Goal: Task Accomplishment & Management: Manage account settings

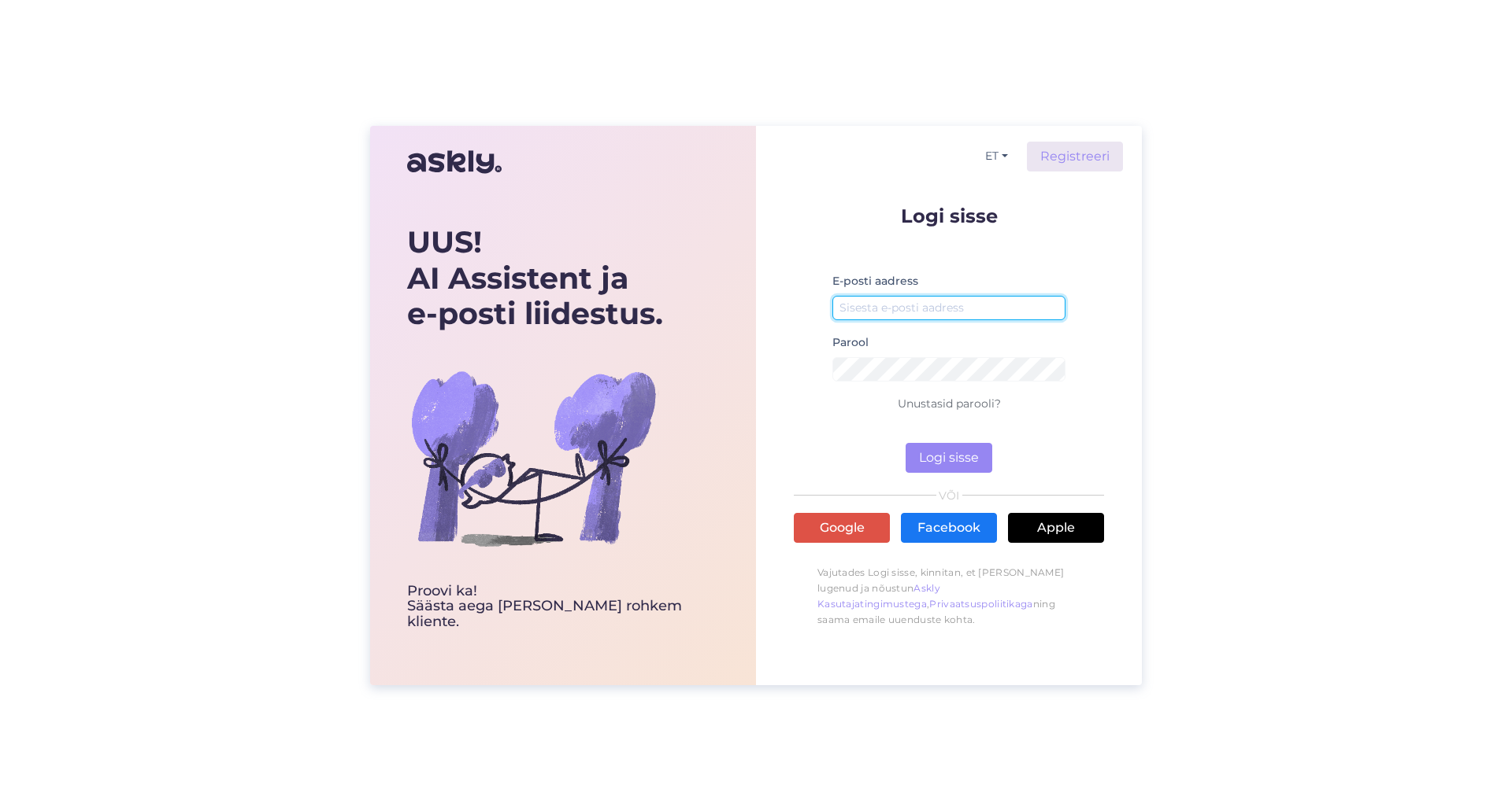
click at [939, 312] on input "email" at bounding box center [949, 308] width 233 height 25
type input "[EMAIL_ADDRESS][DOMAIN_NAME]"
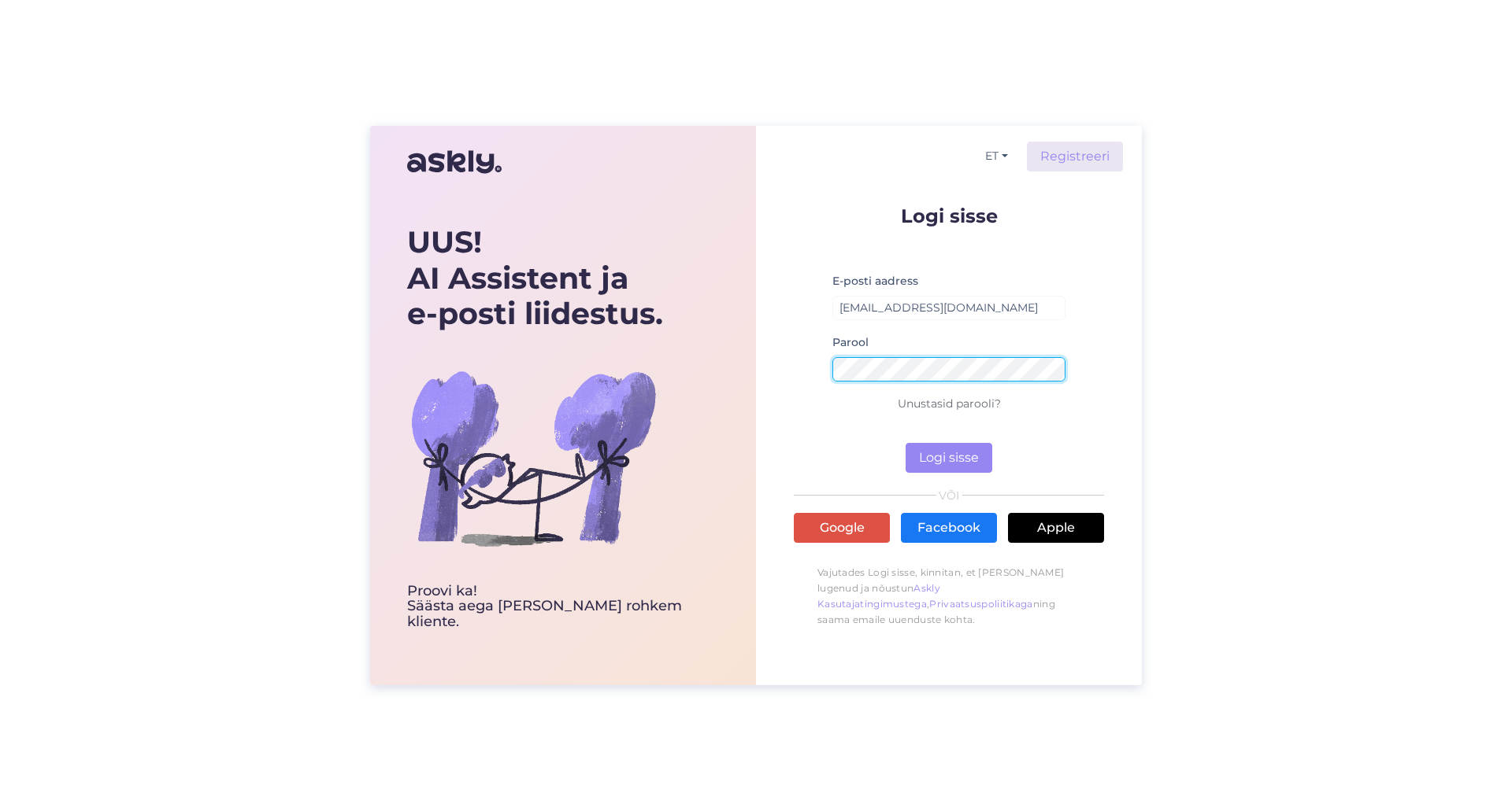
click at [905, 443] on button "Logi sisse" at bounding box center [949, 458] width 87 height 30
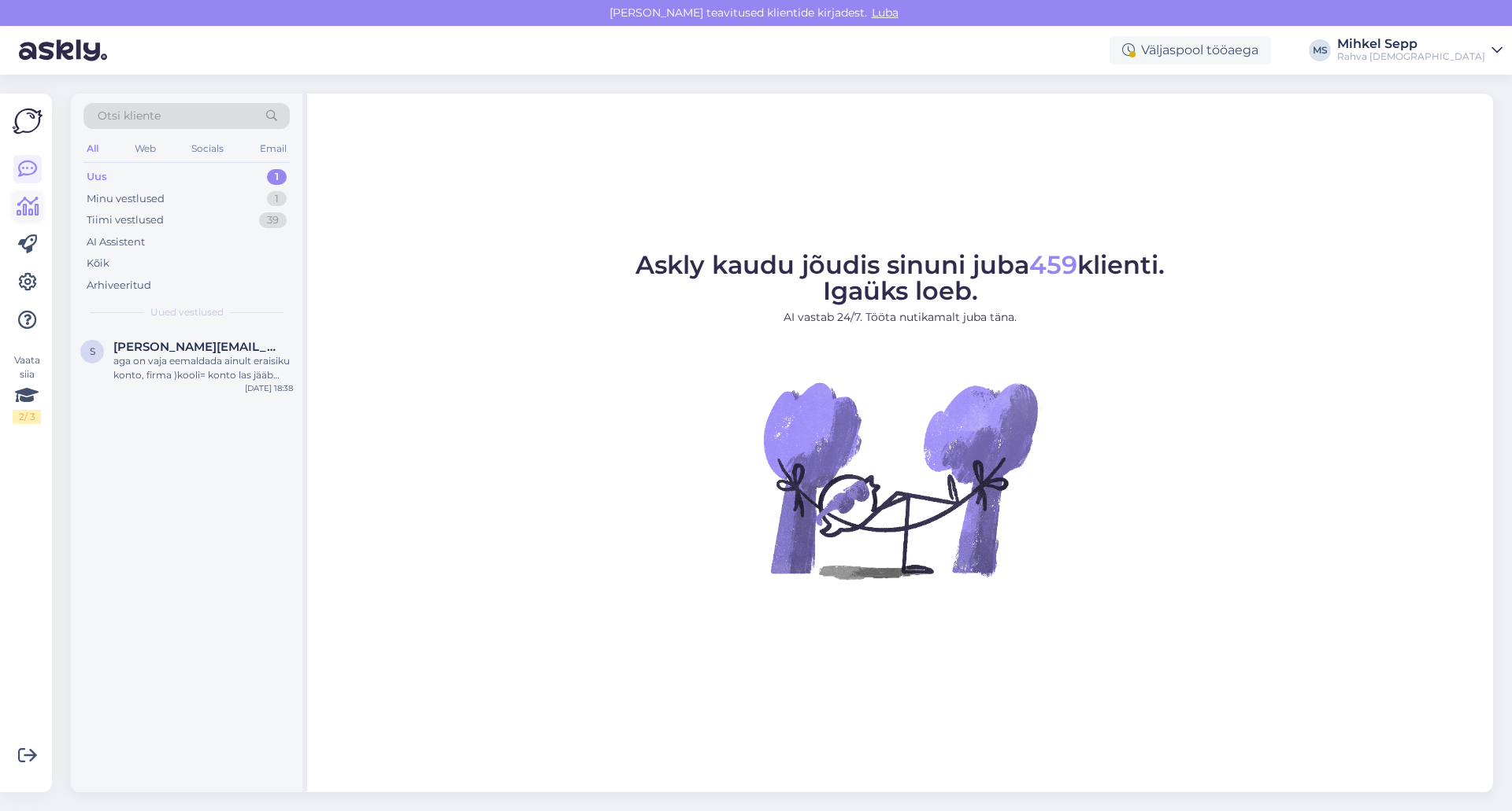
click at [20, 209] on icon at bounding box center [28, 207] width 23 height 19
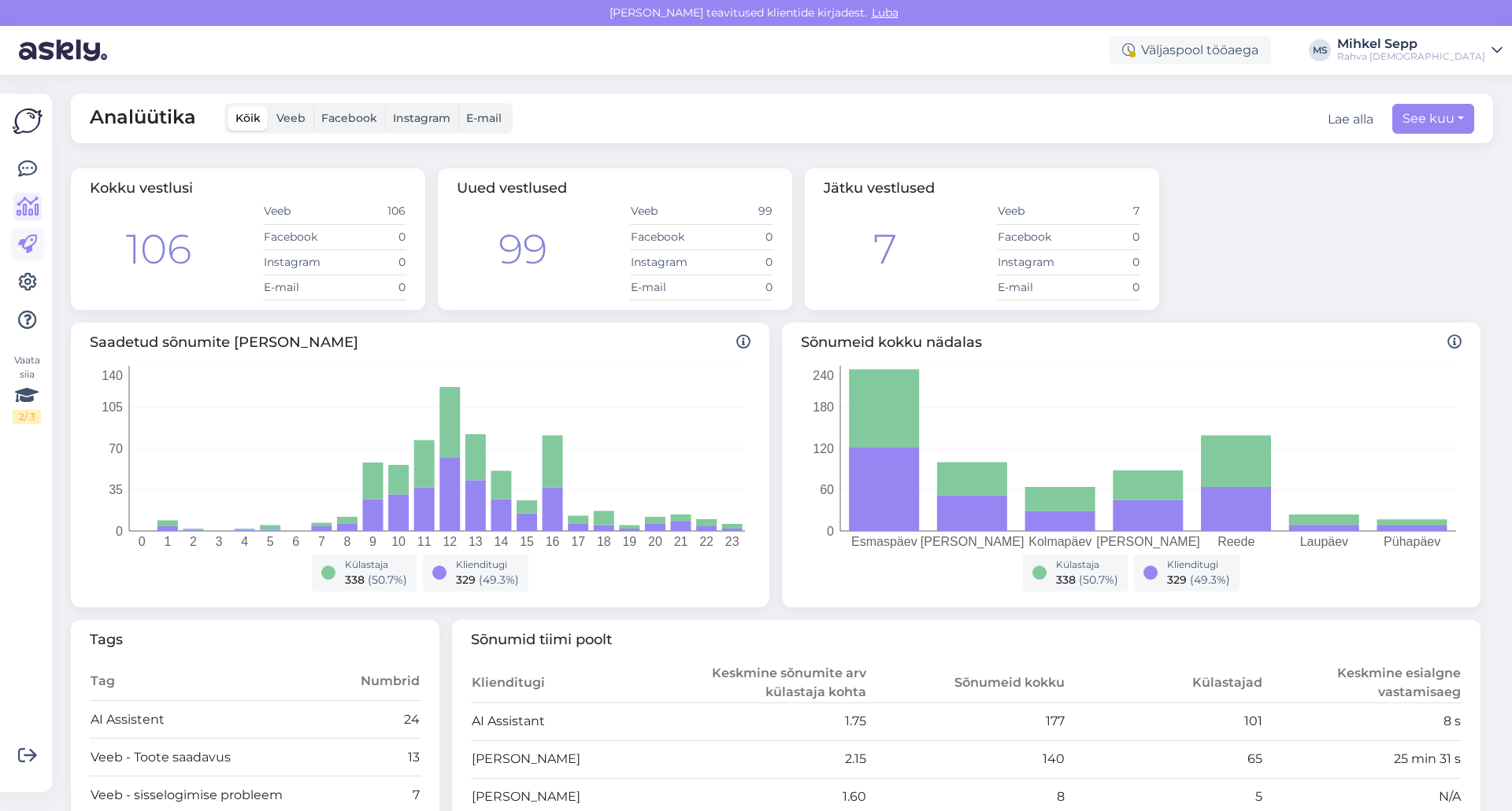
click at [27, 245] on icon at bounding box center [27, 245] width 19 height 19
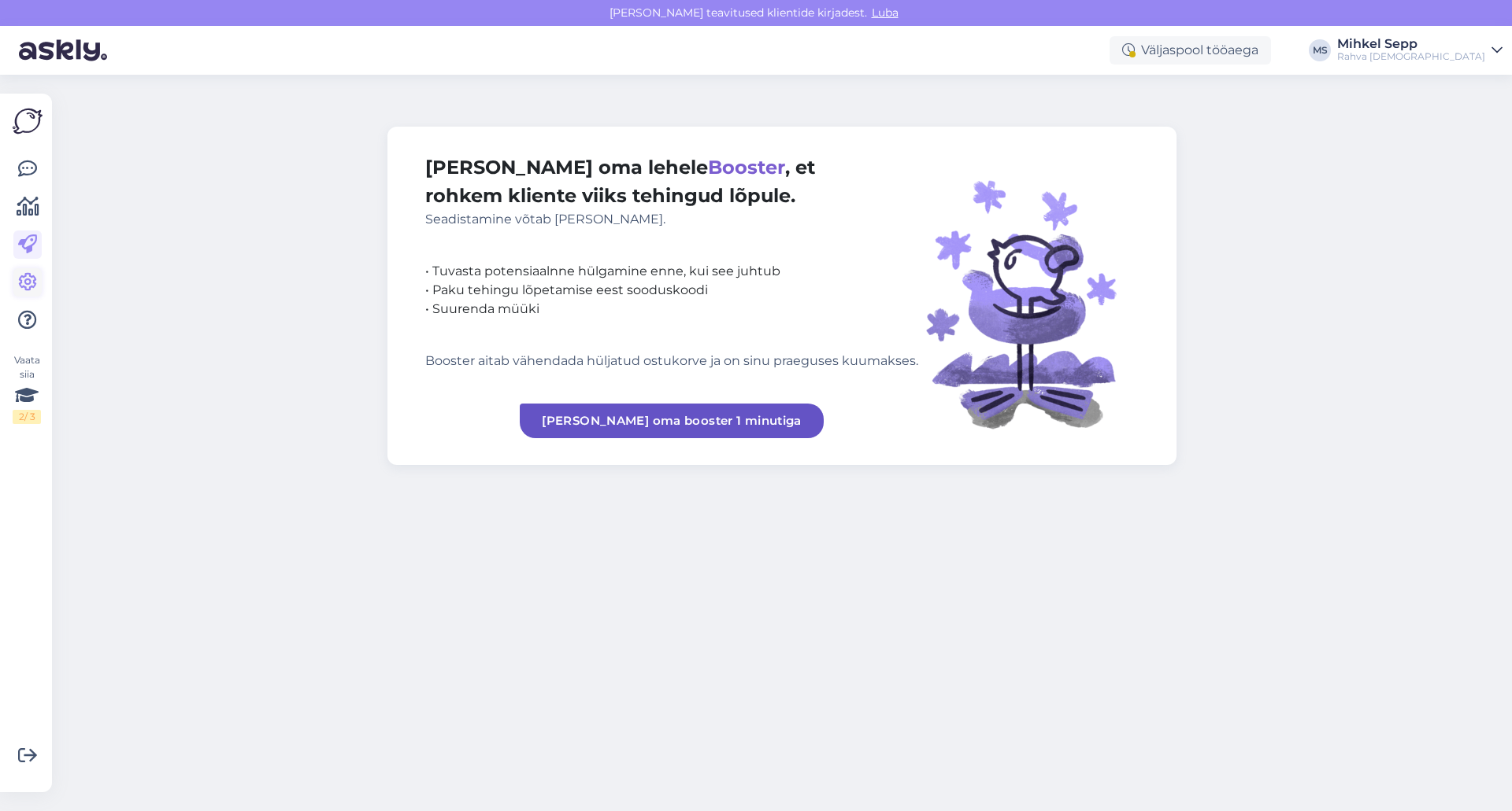
click at [29, 295] on link at bounding box center [27, 283] width 28 height 28
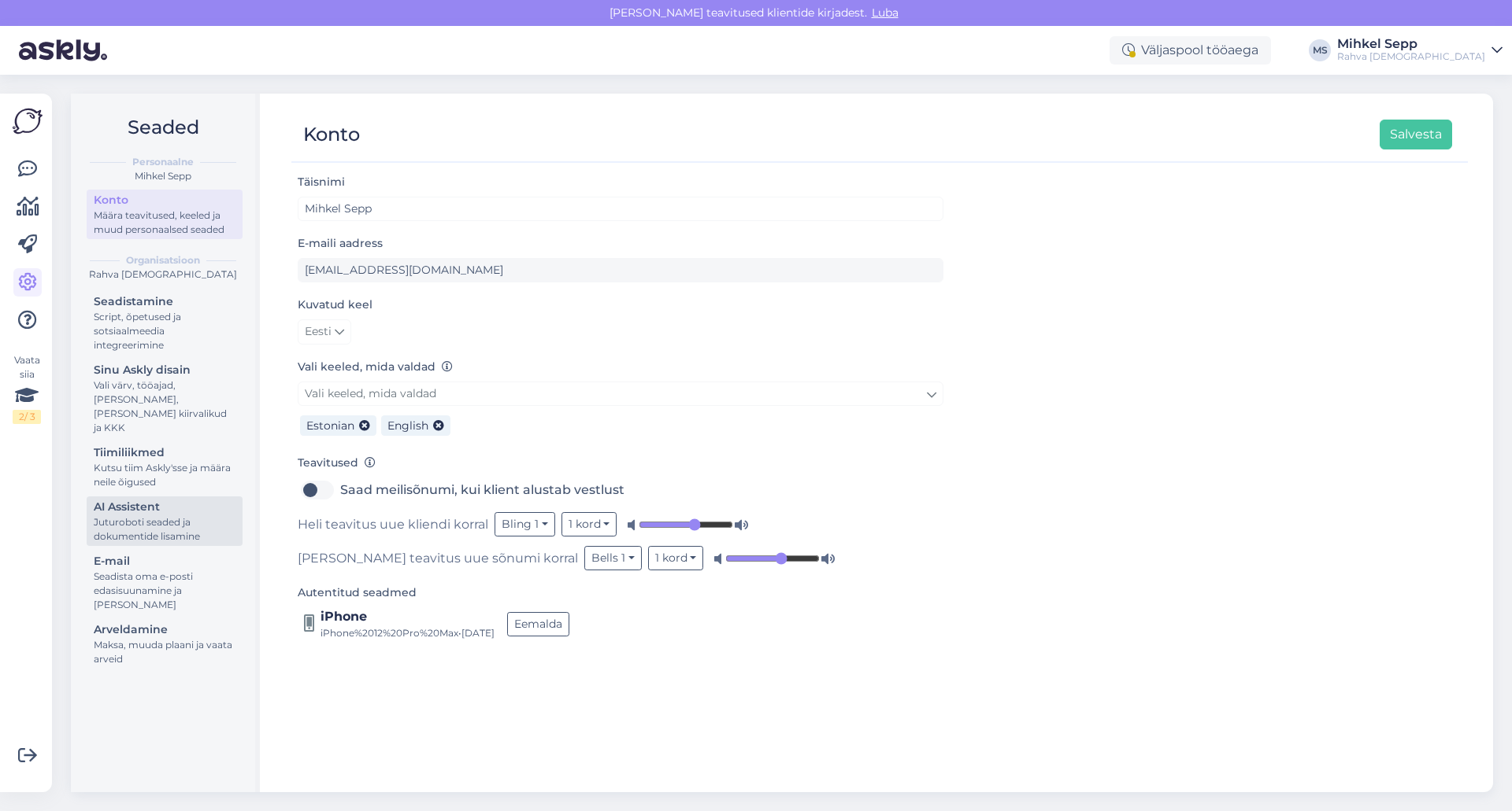
click at [174, 501] on div "AI Assistent" at bounding box center [165, 507] width 142 height 17
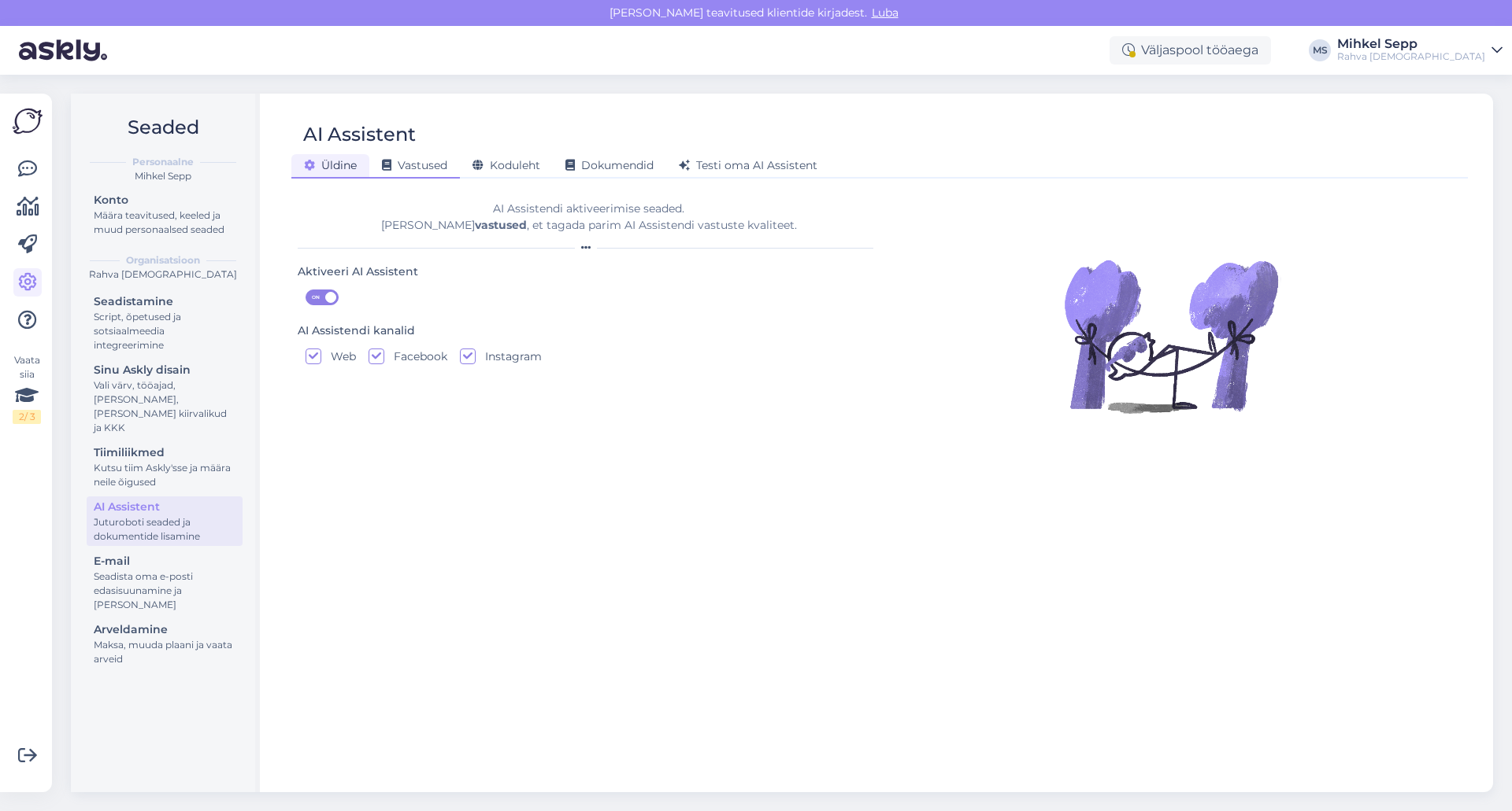
click at [421, 160] on span "Vastused" at bounding box center [415, 165] width 66 height 14
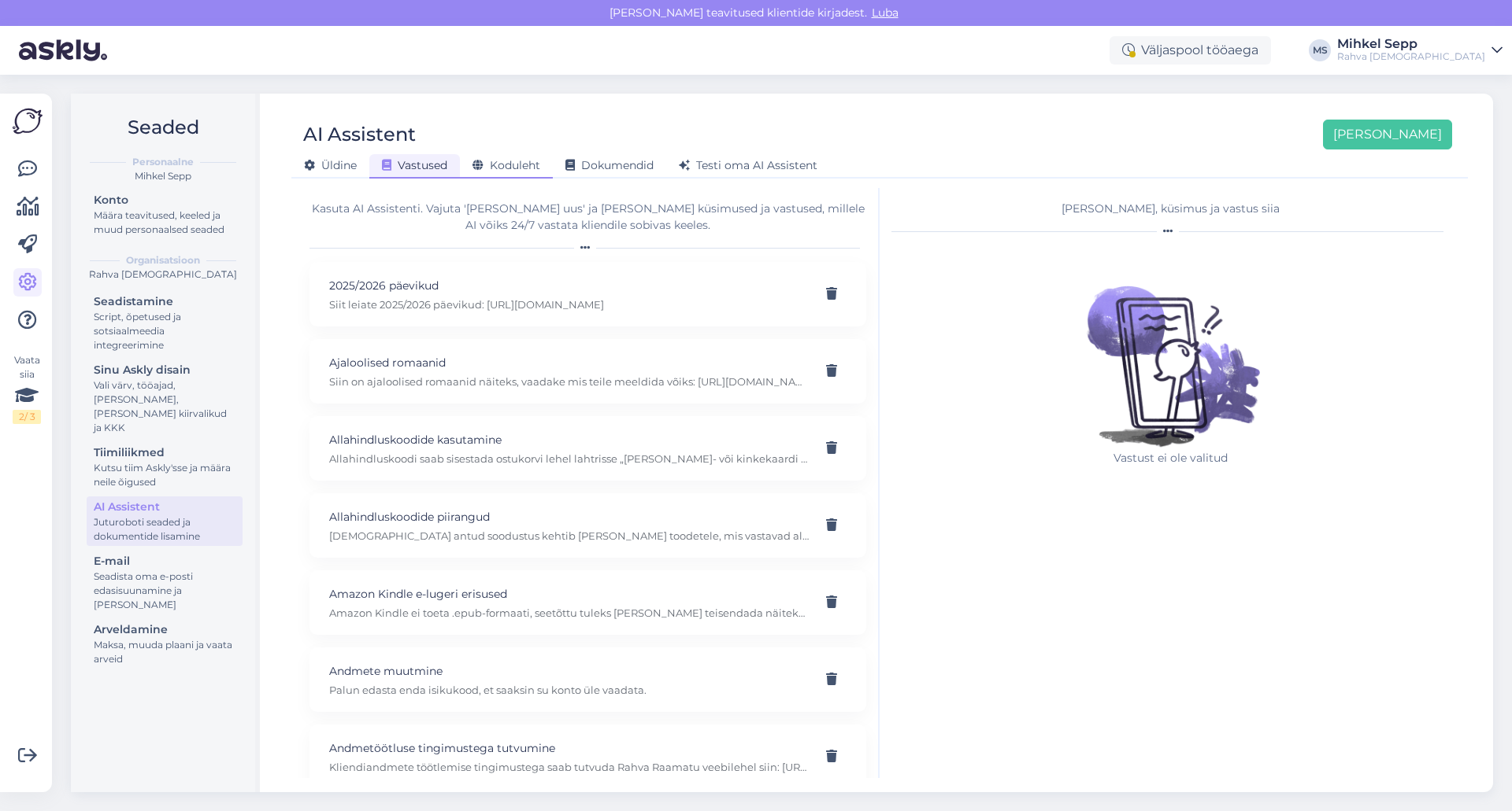
click at [506, 163] on span "Koduleht" at bounding box center [506, 165] width 67 height 14
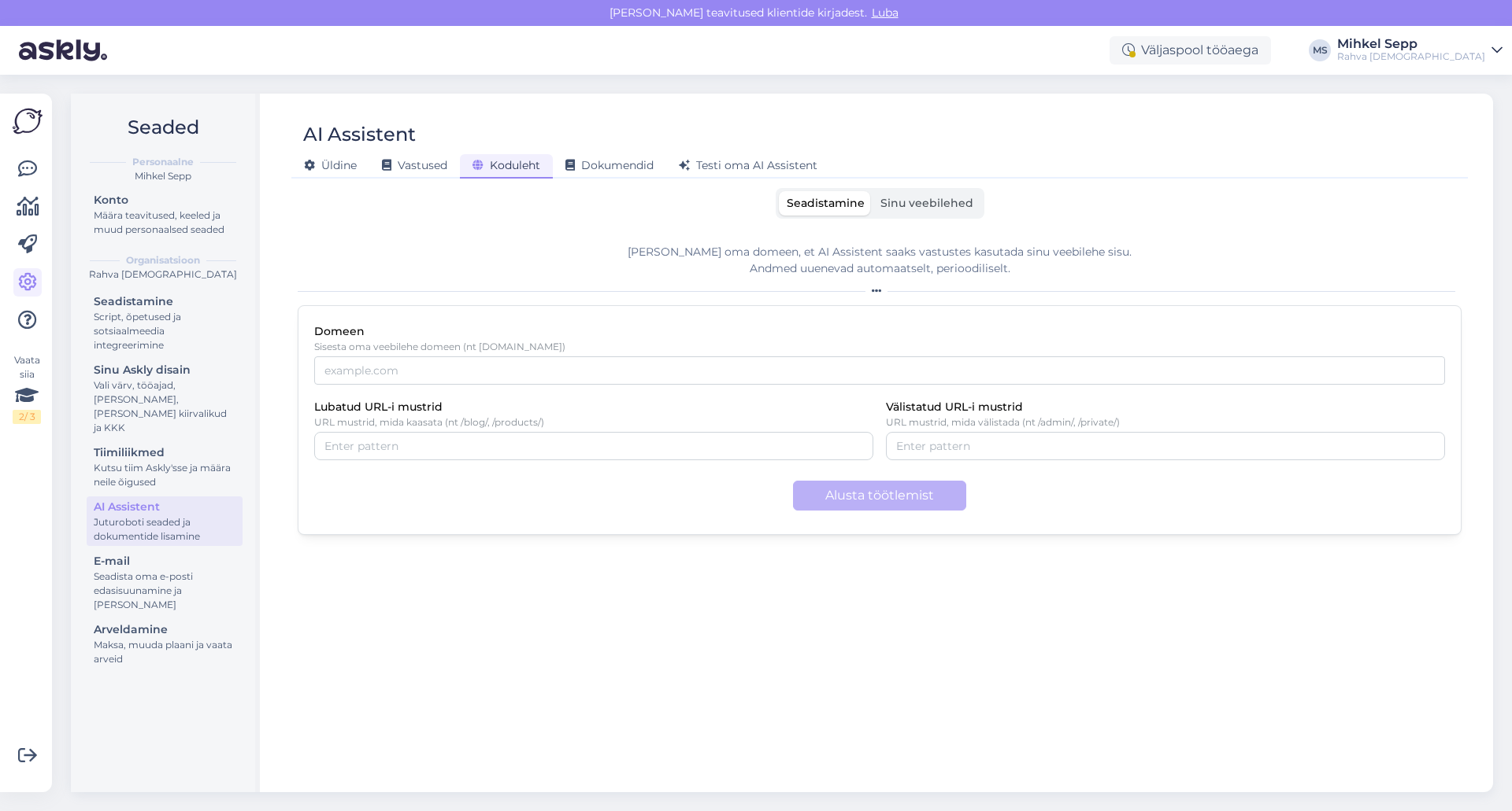
click at [901, 207] on span "Sinu veebilehed" at bounding box center [927, 203] width 93 height 14
click at [873, 191] on input "Sinu veebilehed" at bounding box center [873, 191] width 0 height 0
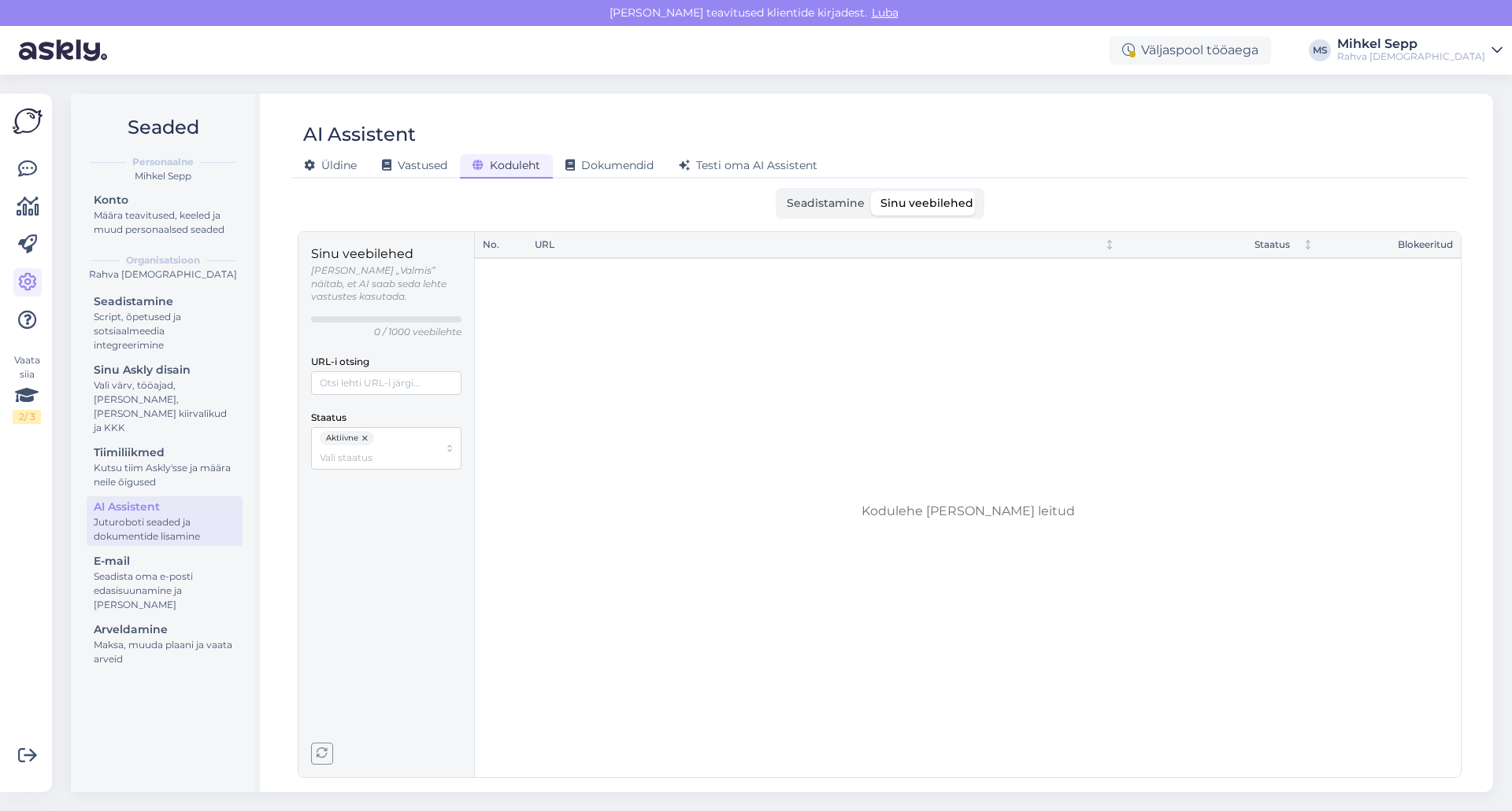
click at [816, 199] on span "Seadistamine" at bounding box center [826, 203] width 78 height 14
click at [779, 191] on input "Seadistamine" at bounding box center [779, 191] width 0 height 0
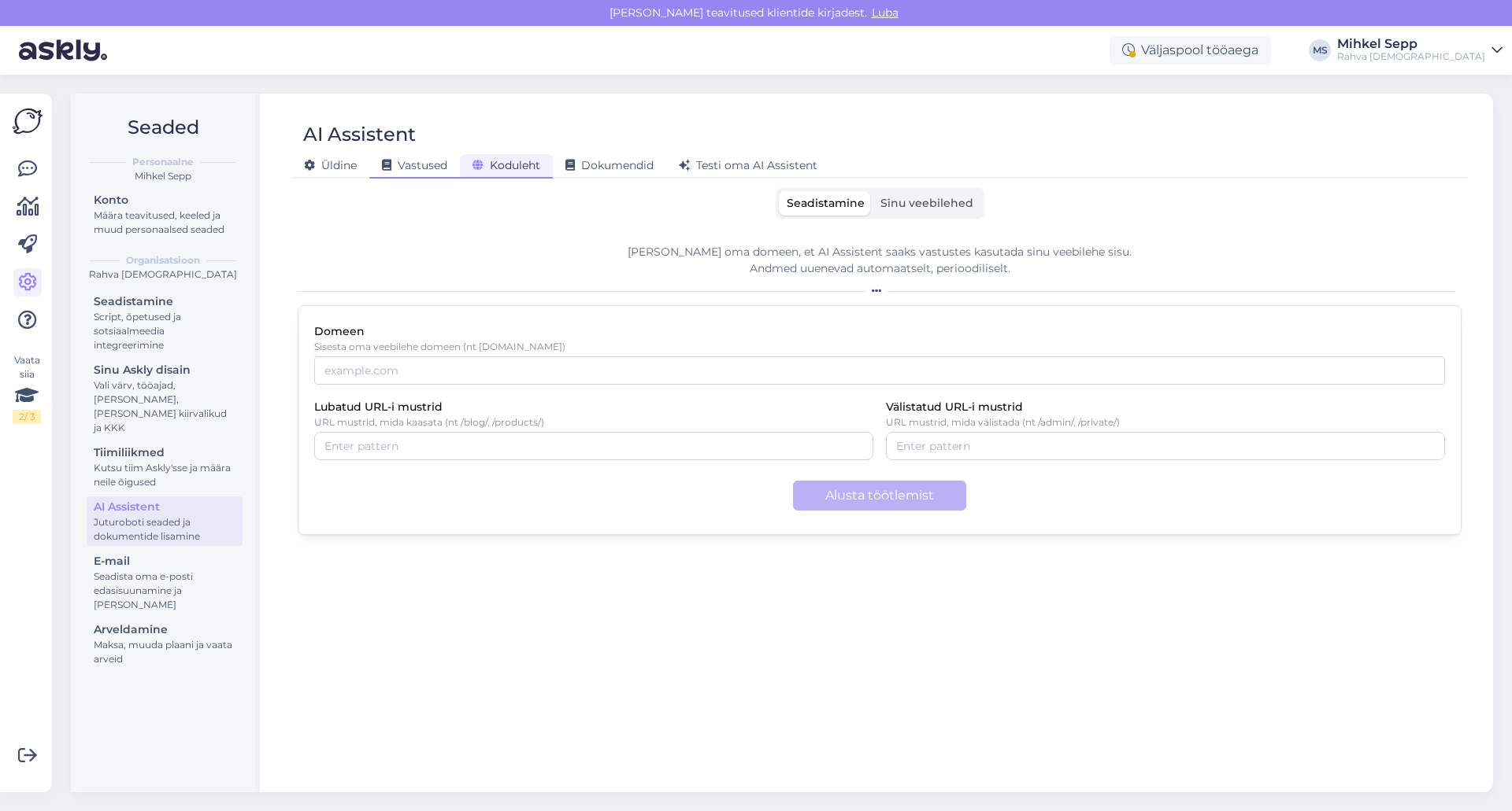
click at [421, 168] on span "Vastused" at bounding box center [415, 165] width 66 height 14
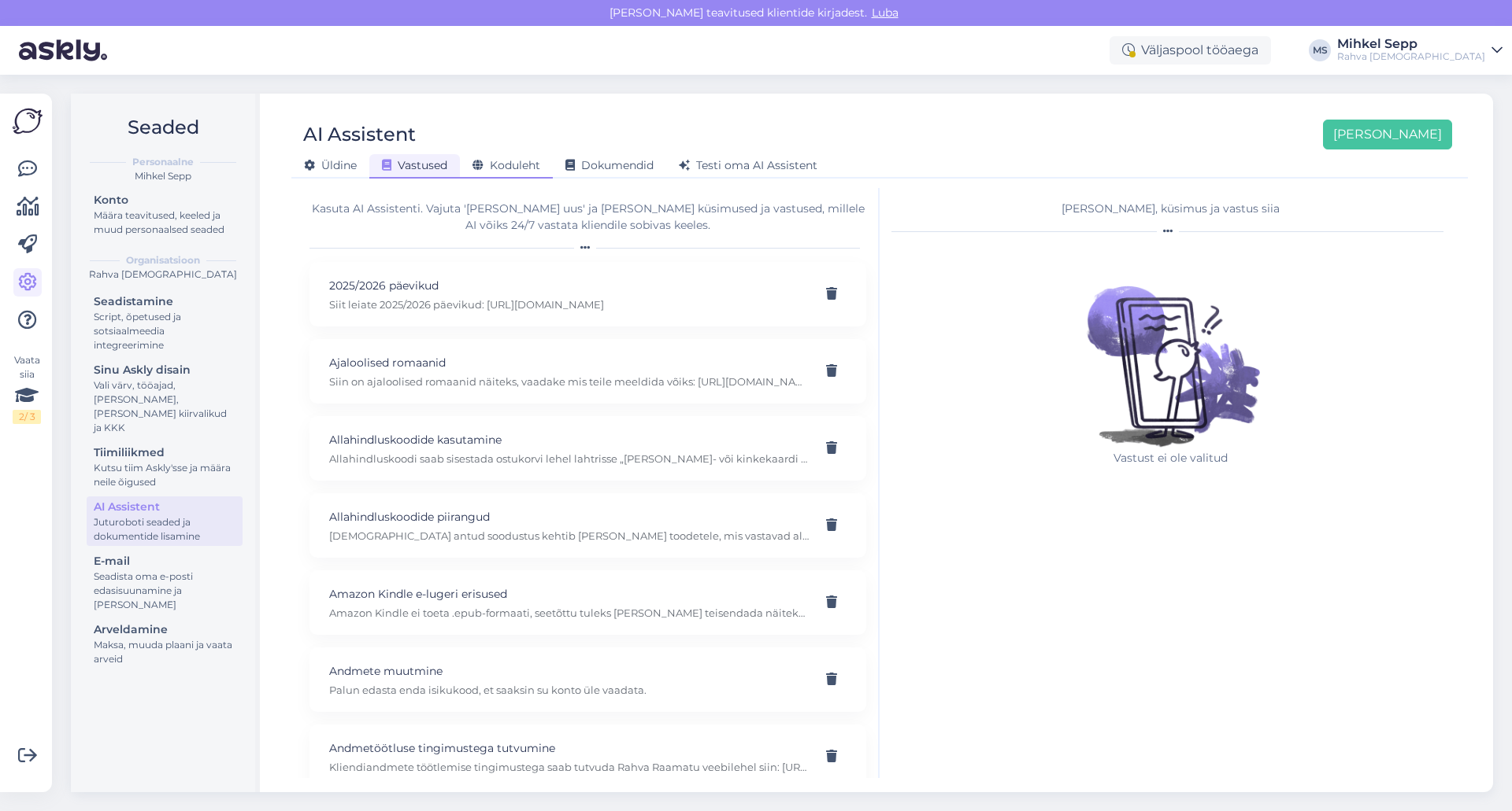
click at [501, 168] on span "Koduleht" at bounding box center [506, 165] width 67 height 14
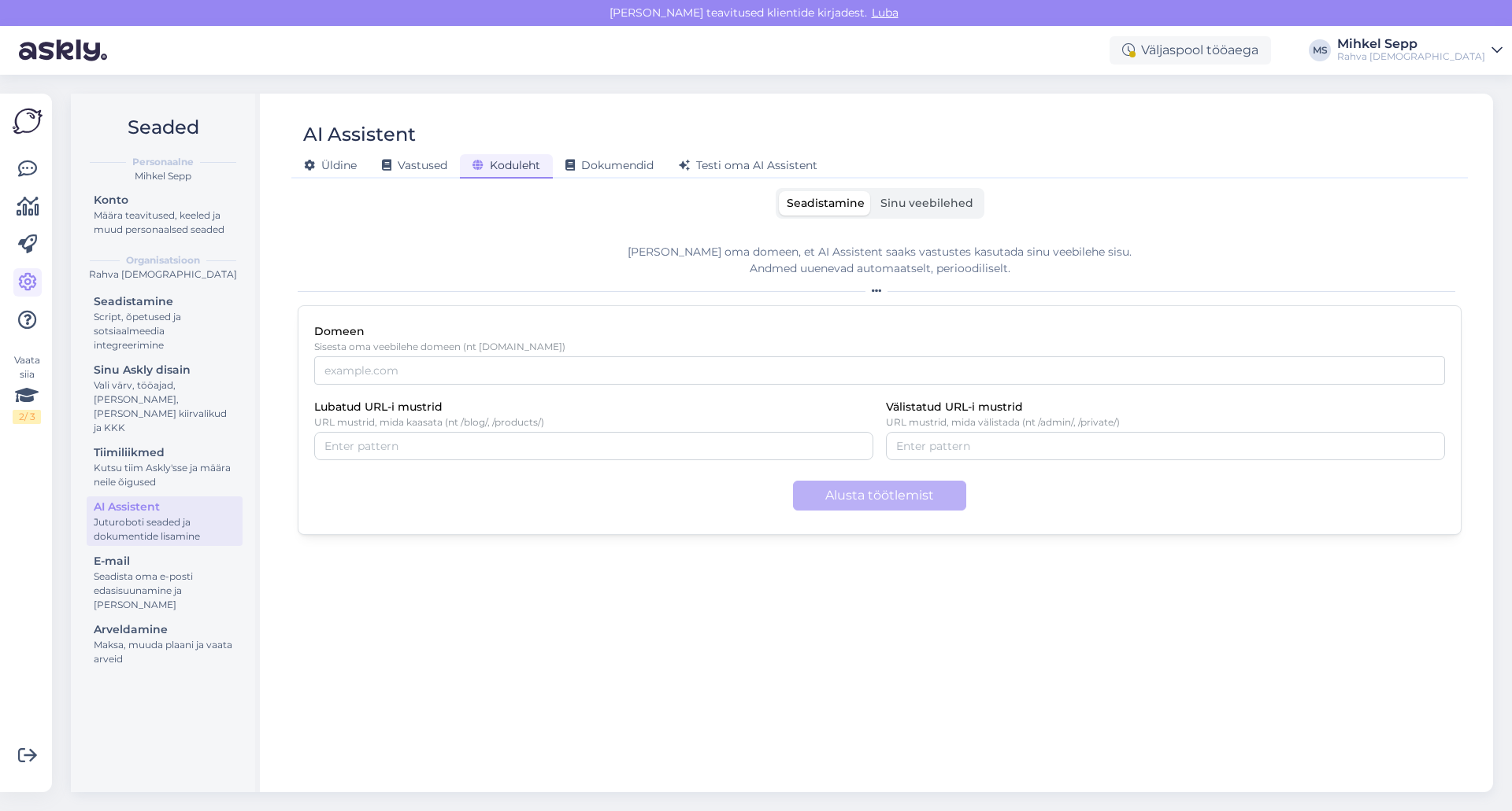
click at [405, 152] on div "[PERSON_NAME] Vastused Koduleht Dokumendid [PERSON_NAME] oma AI Assistent" at bounding box center [872, 163] width 1161 height 27
click at [405, 160] on span "Vastused" at bounding box center [415, 165] width 66 height 14
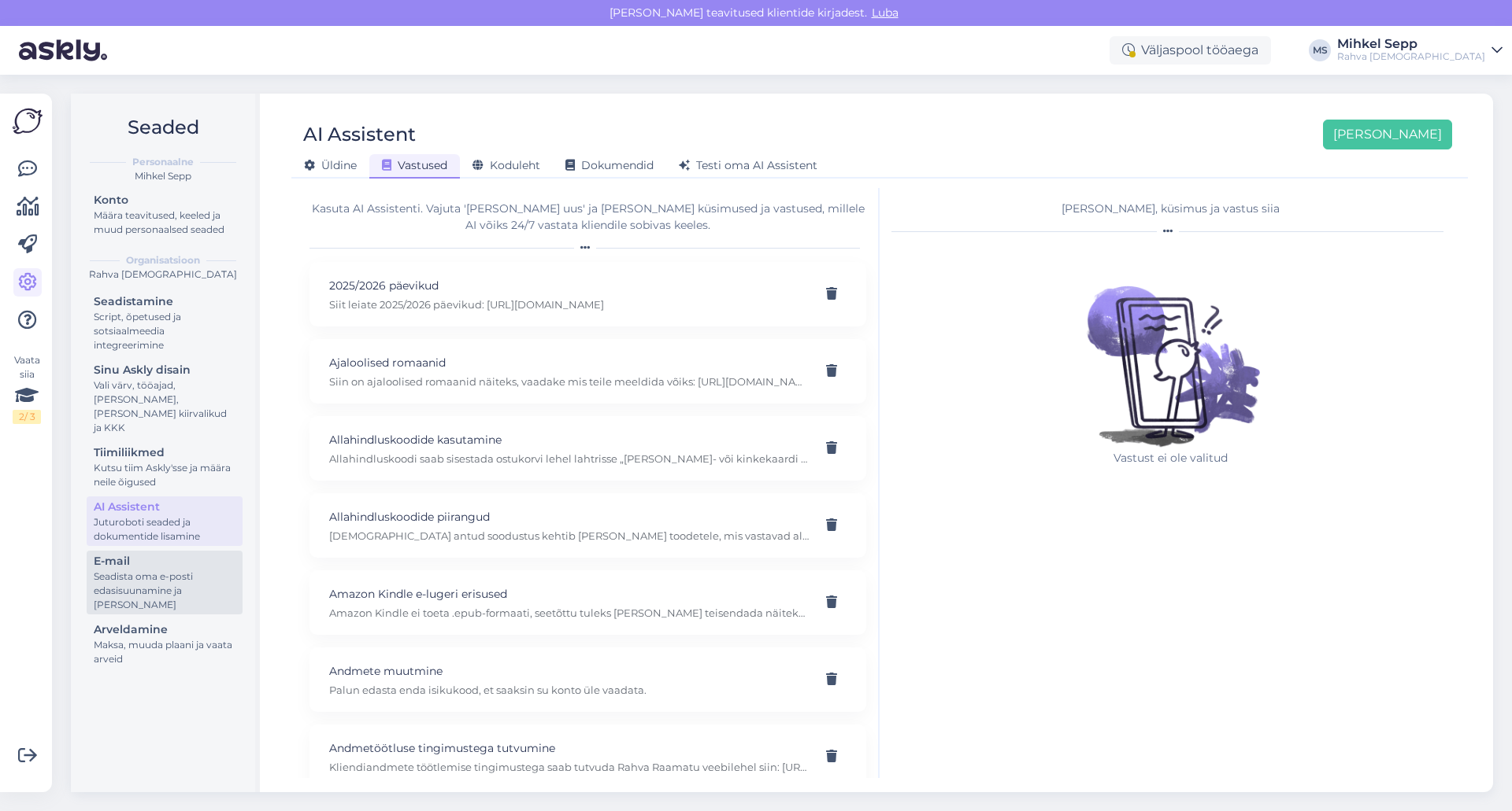
click at [177, 588] on div "Seadista oma e-posti edasisuunamine ja [PERSON_NAME]" at bounding box center [165, 591] width 142 height 43
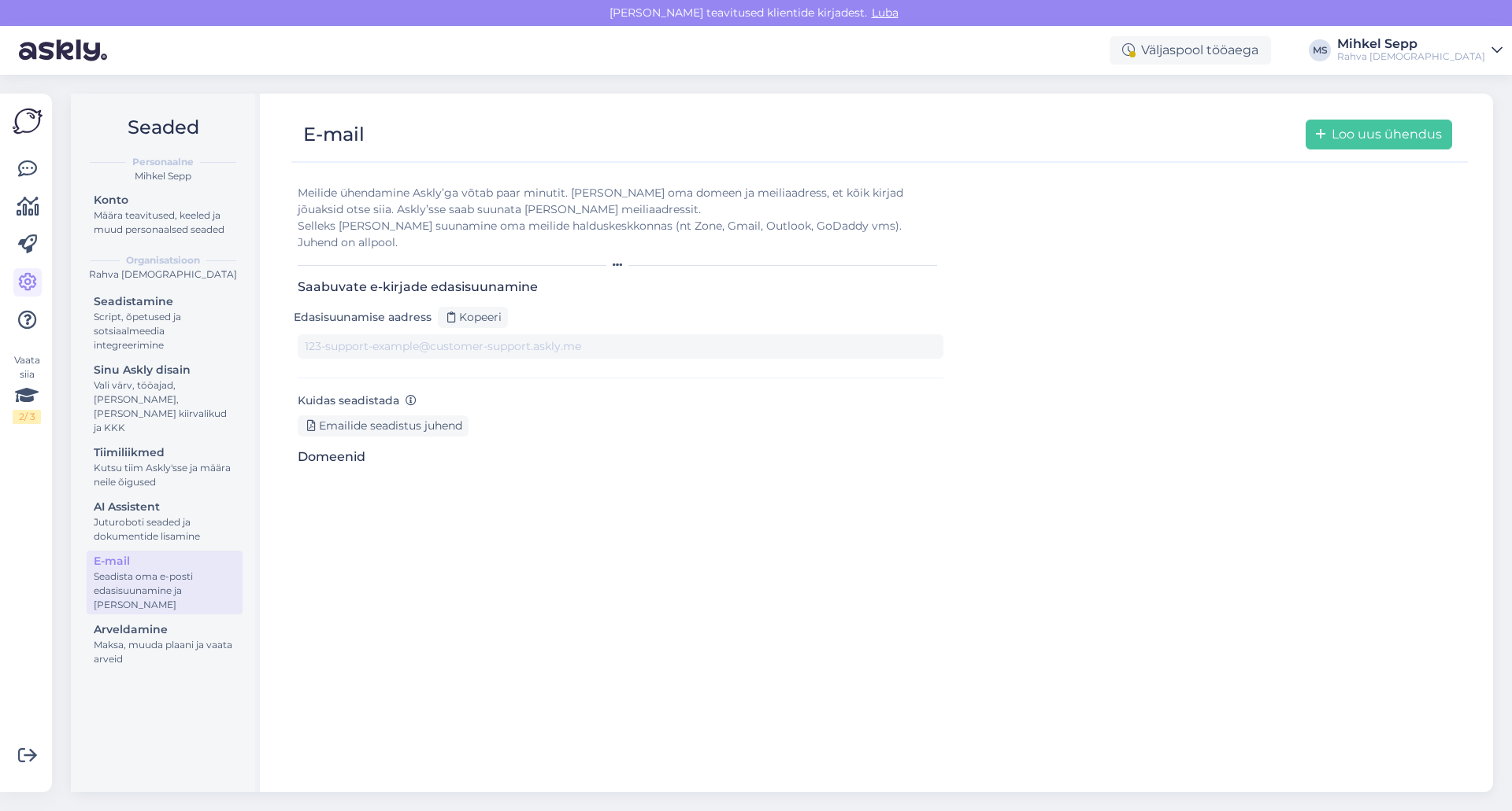
type input "[DOMAIN_NAME][EMAIL_ADDRESS][DOMAIN_NAME]"
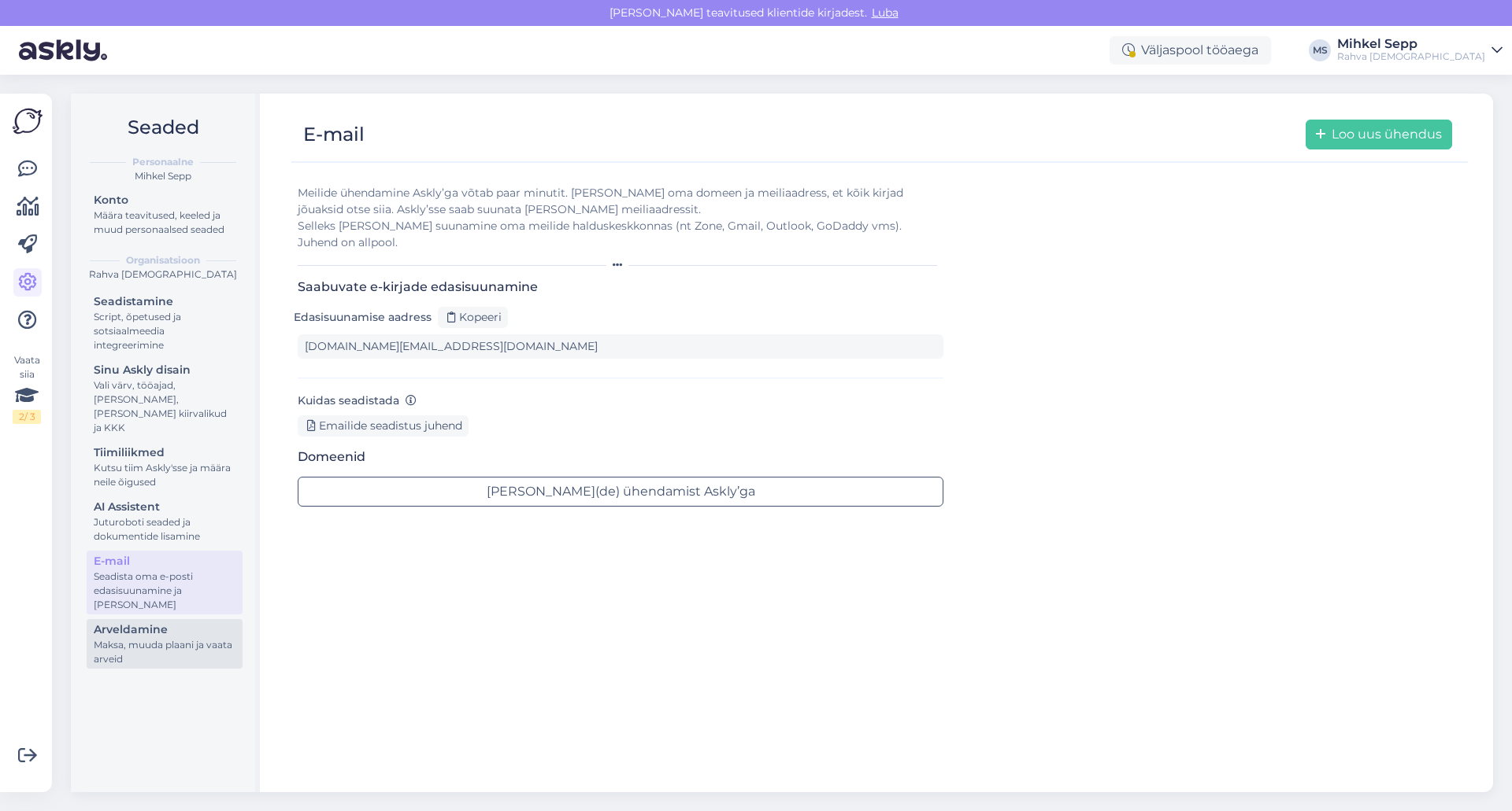
click at [142, 638] on div "Maksa, muuda plaani ja vaata arveid" at bounding box center [165, 652] width 142 height 28
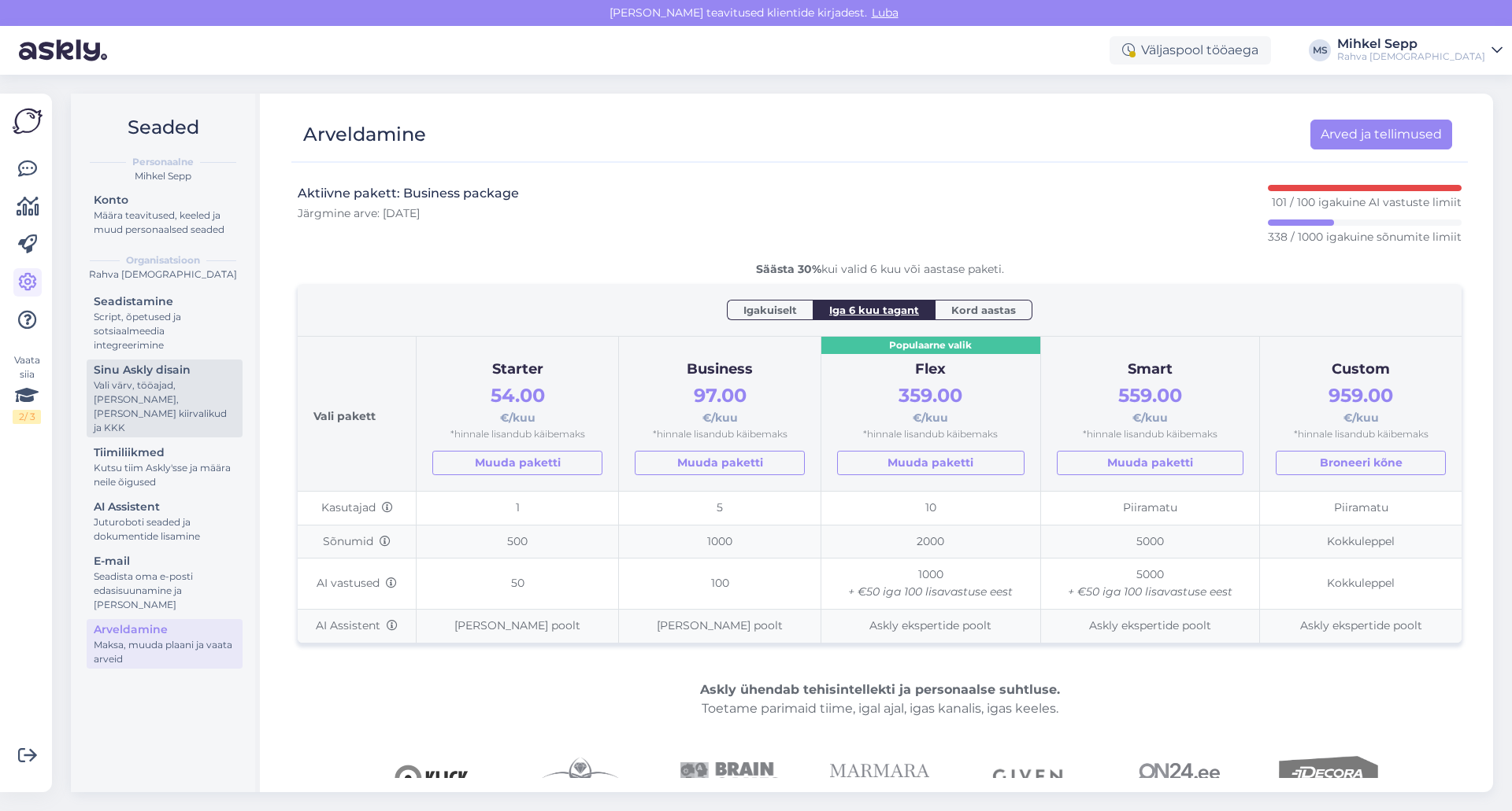
click at [139, 378] on div "Vali värv, tööajad, [PERSON_NAME], [PERSON_NAME] kiirvalikud ja KKK" at bounding box center [165, 407] width 142 height 57
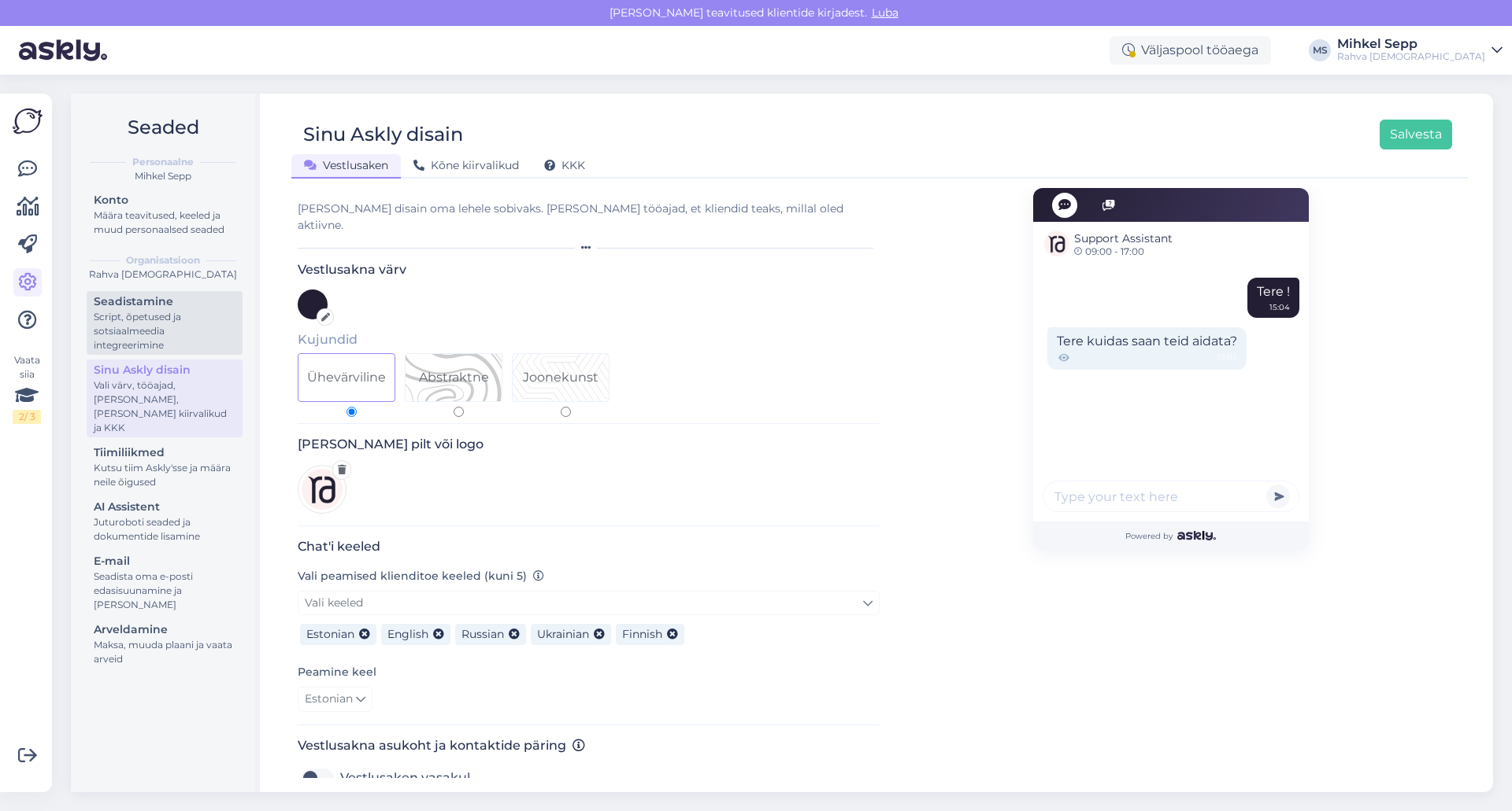
click at [141, 321] on div "Script, õpetused ja sotsiaalmeedia integreerimine" at bounding box center [165, 331] width 142 height 43
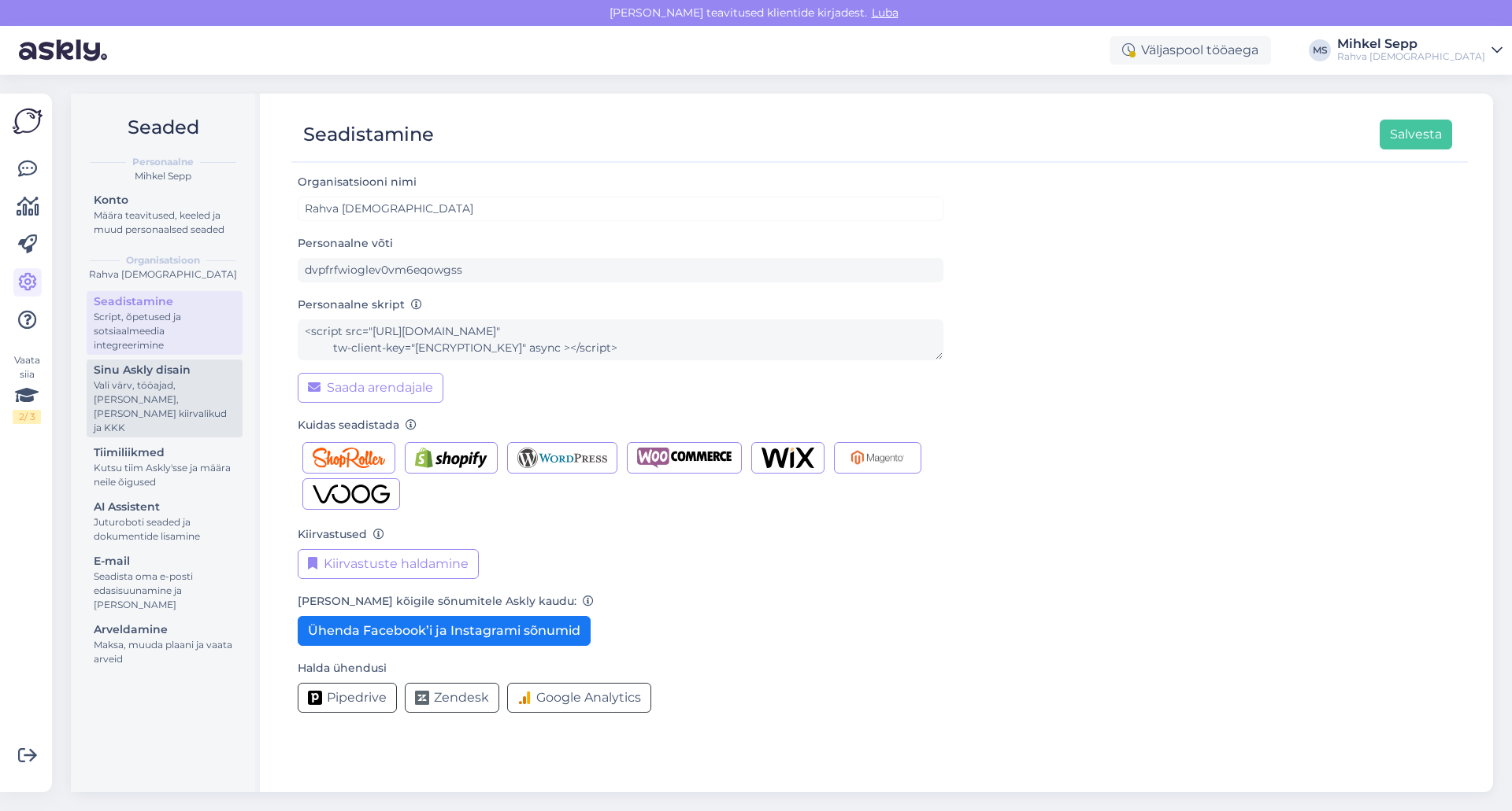
click at [143, 377] on div "Sinu Askly disain" at bounding box center [165, 370] width 142 height 17
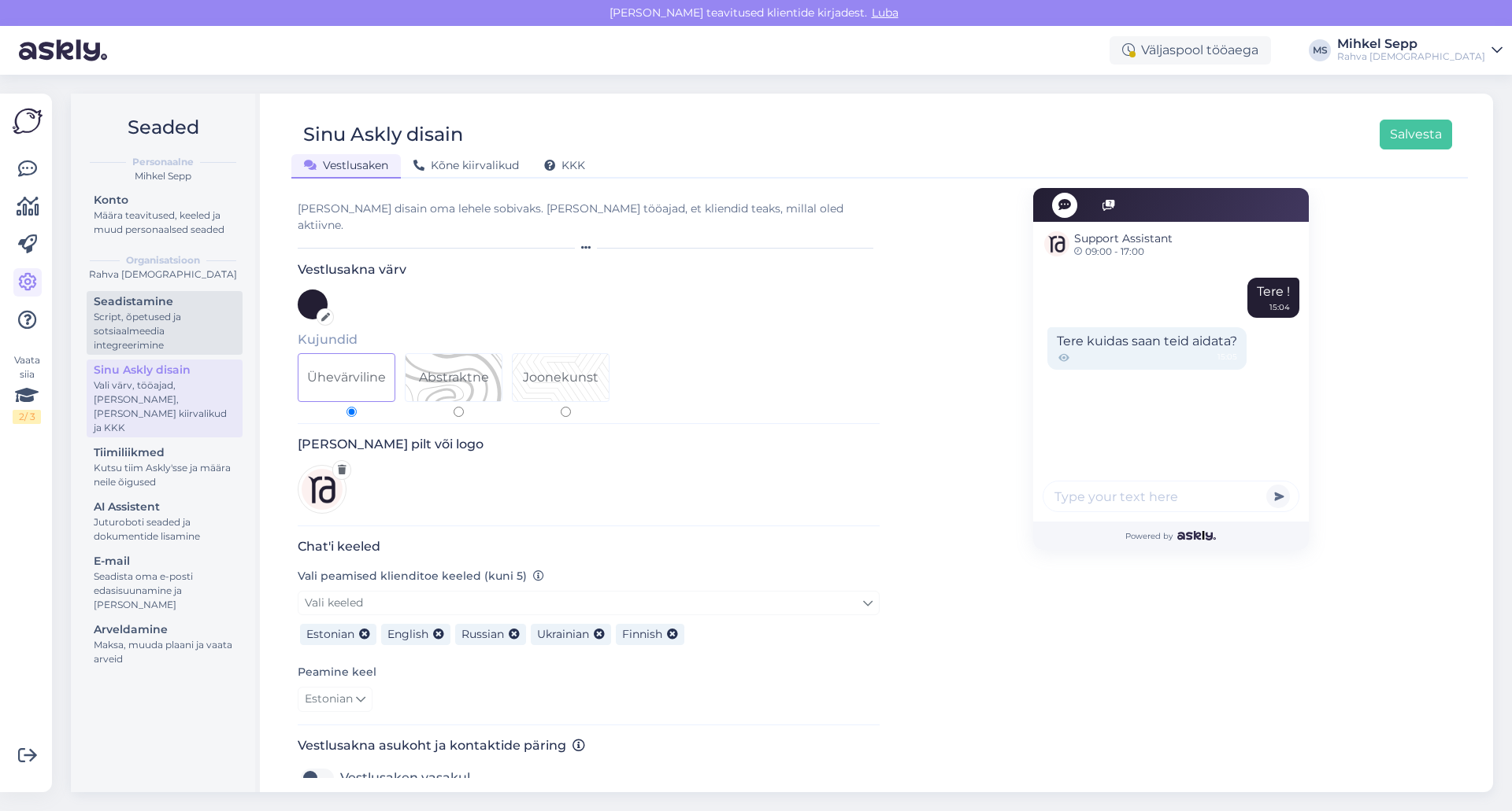
click at [143, 294] on div "Seadistamine" at bounding box center [165, 301] width 142 height 17
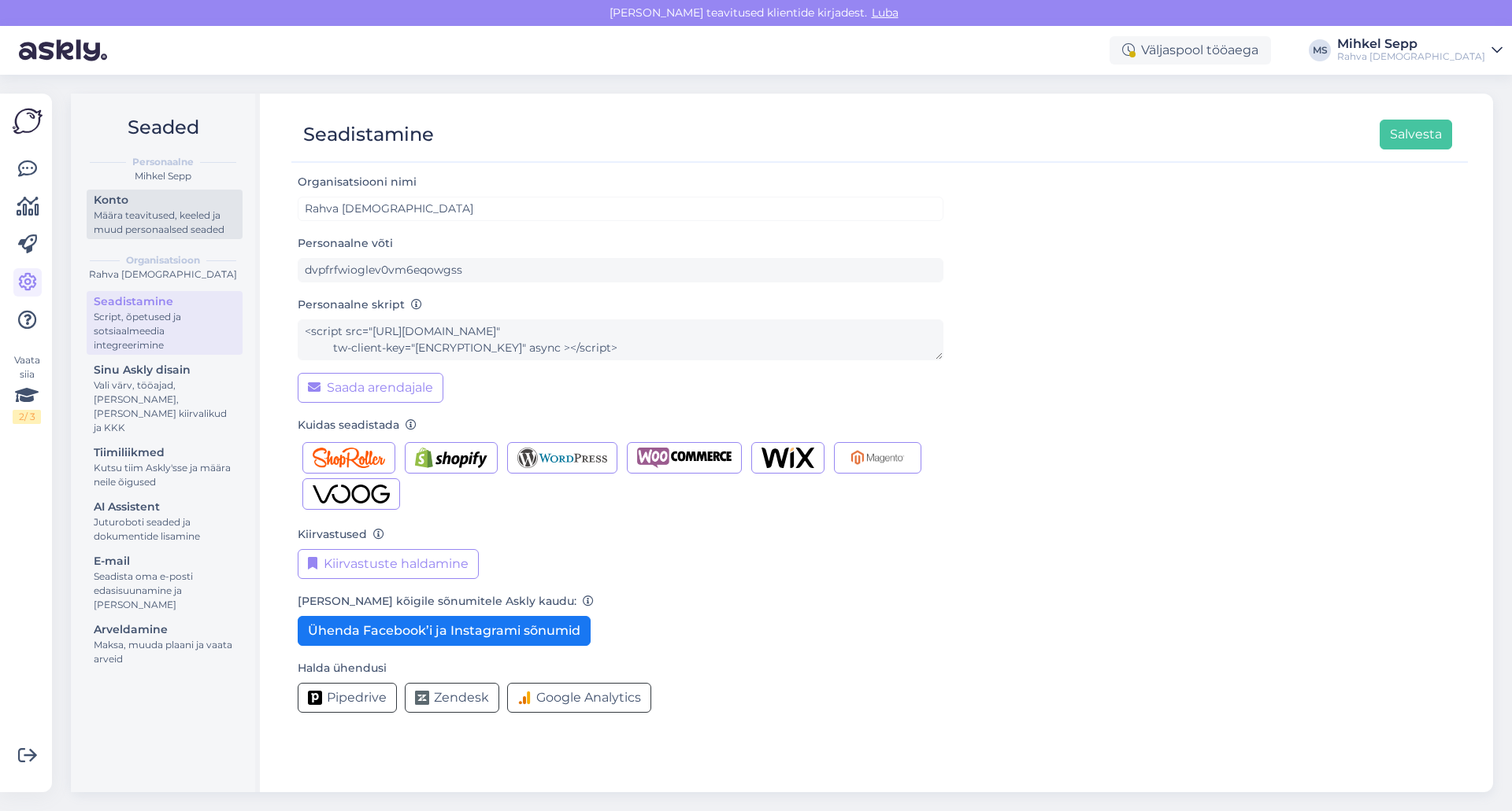
click at [144, 221] on div "Määra teavitused, keeled ja muud personaalsed seaded" at bounding box center [165, 222] width 142 height 28
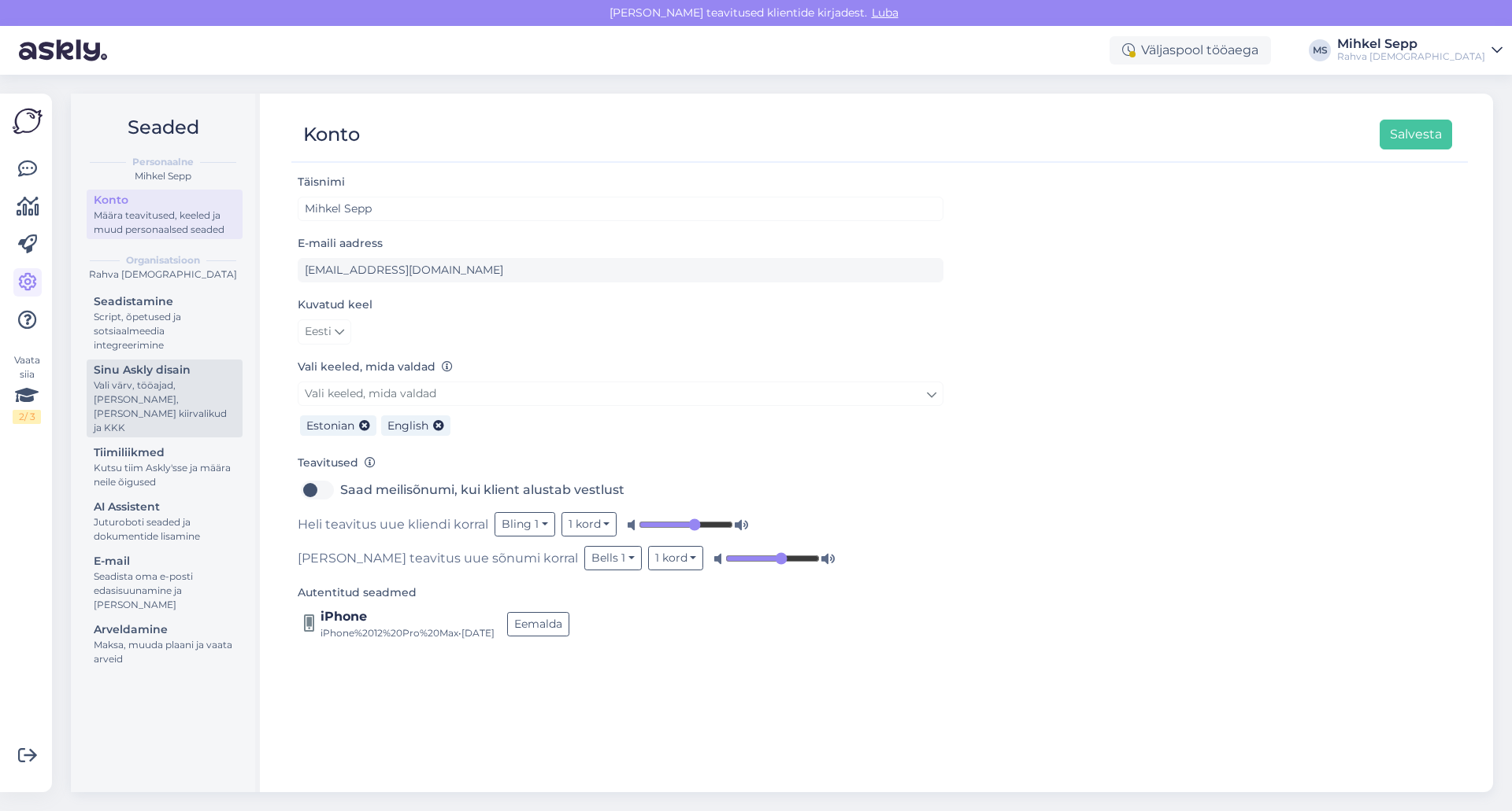
click at [151, 386] on div "Vali värv, tööajad, [PERSON_NAME], [PERSON_NAME] kiirvalikud ja KKK" at bounding box center [165, 407] width 142 height 57
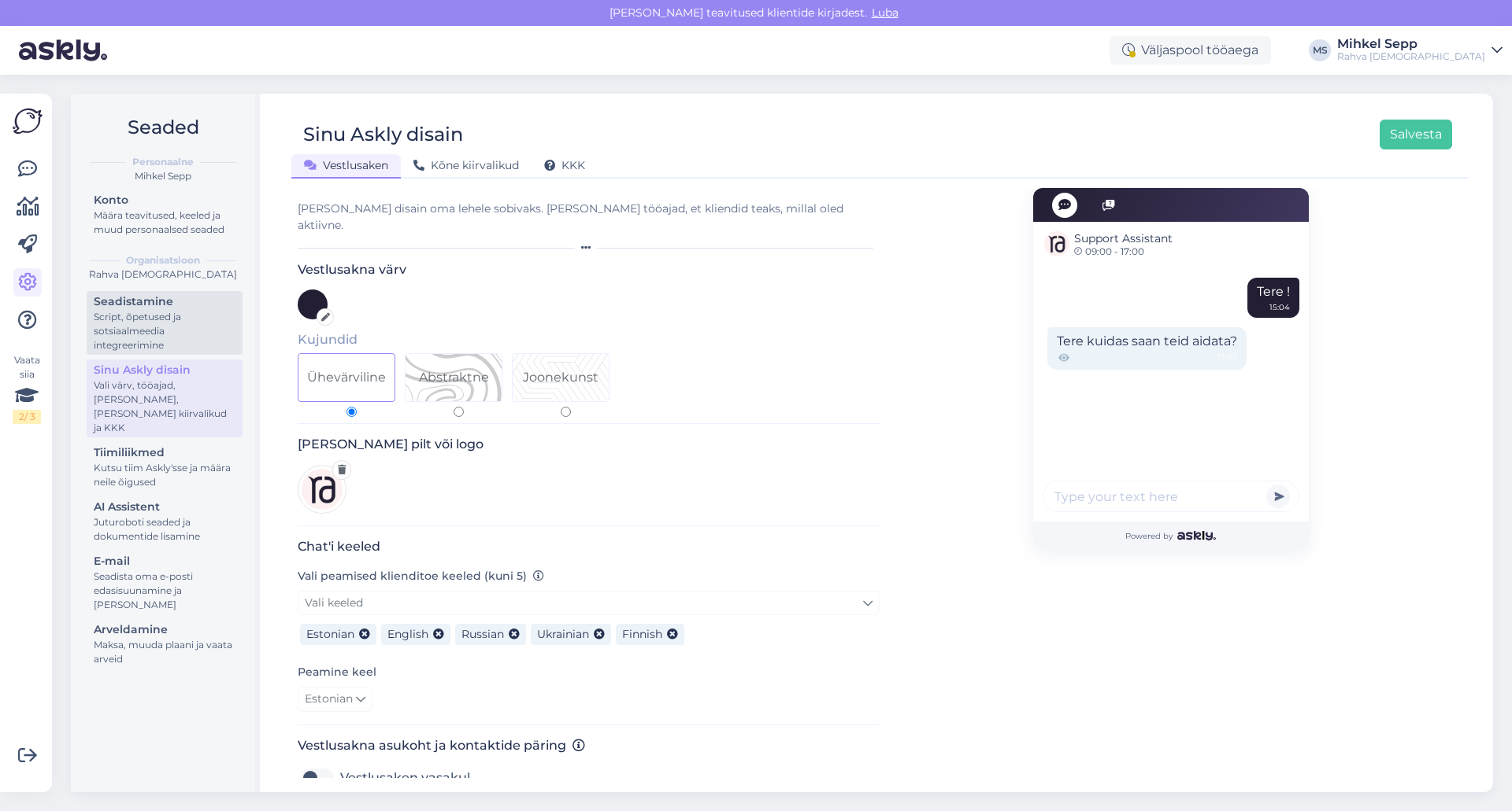
click at [133, 354] on link "Seadistamine Script, õpetused ja sotsiaalmeedia integreerimine" at bounding box center [165, 324] width 156 height 64
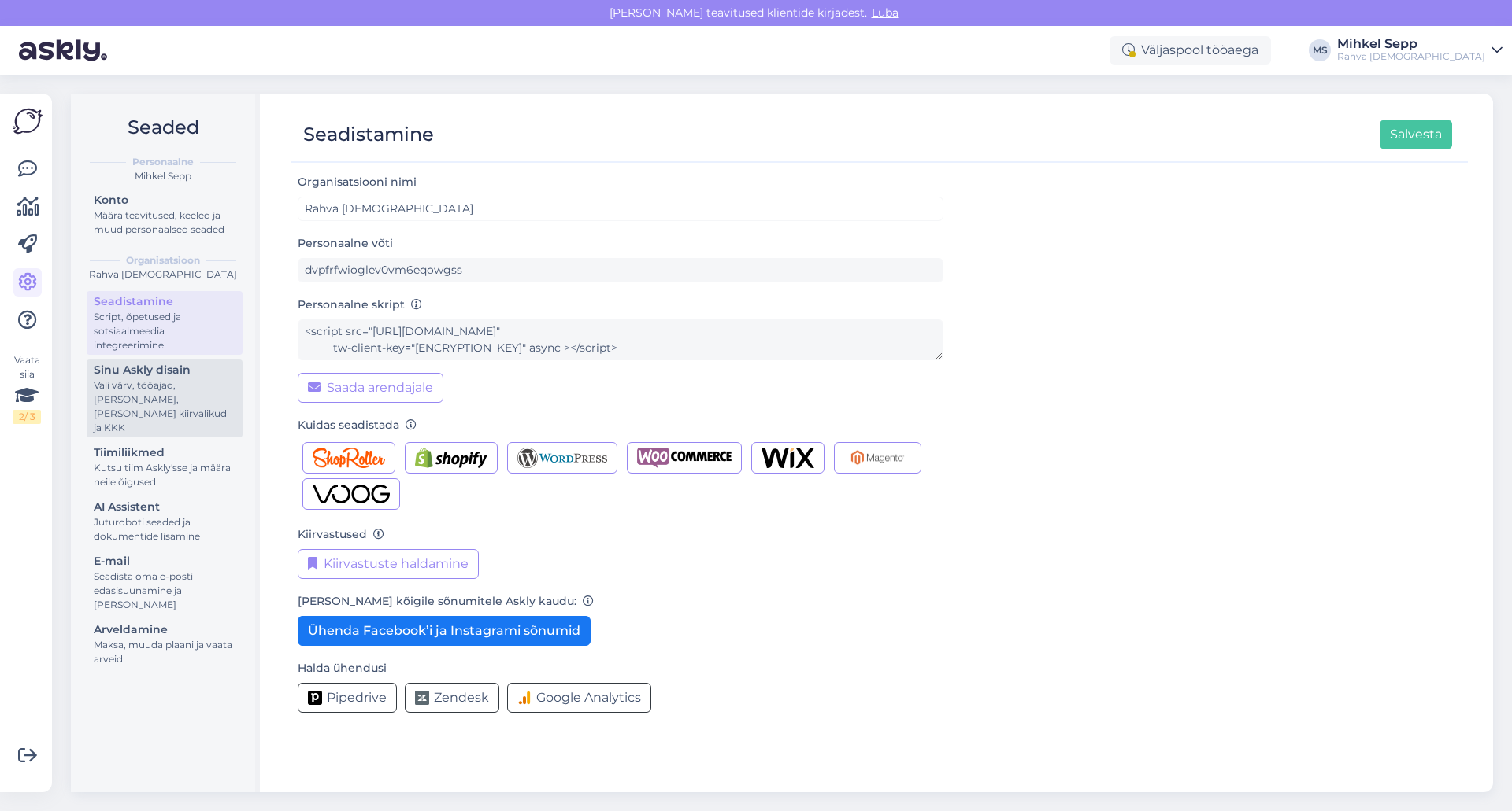
click at [197, 402] on div "Vali värv, tööajad, [PERSON_NAME], [PERSON_NAME] kiirvalikud ja KKK" at bounding box center [165, 407] width 142 height 57
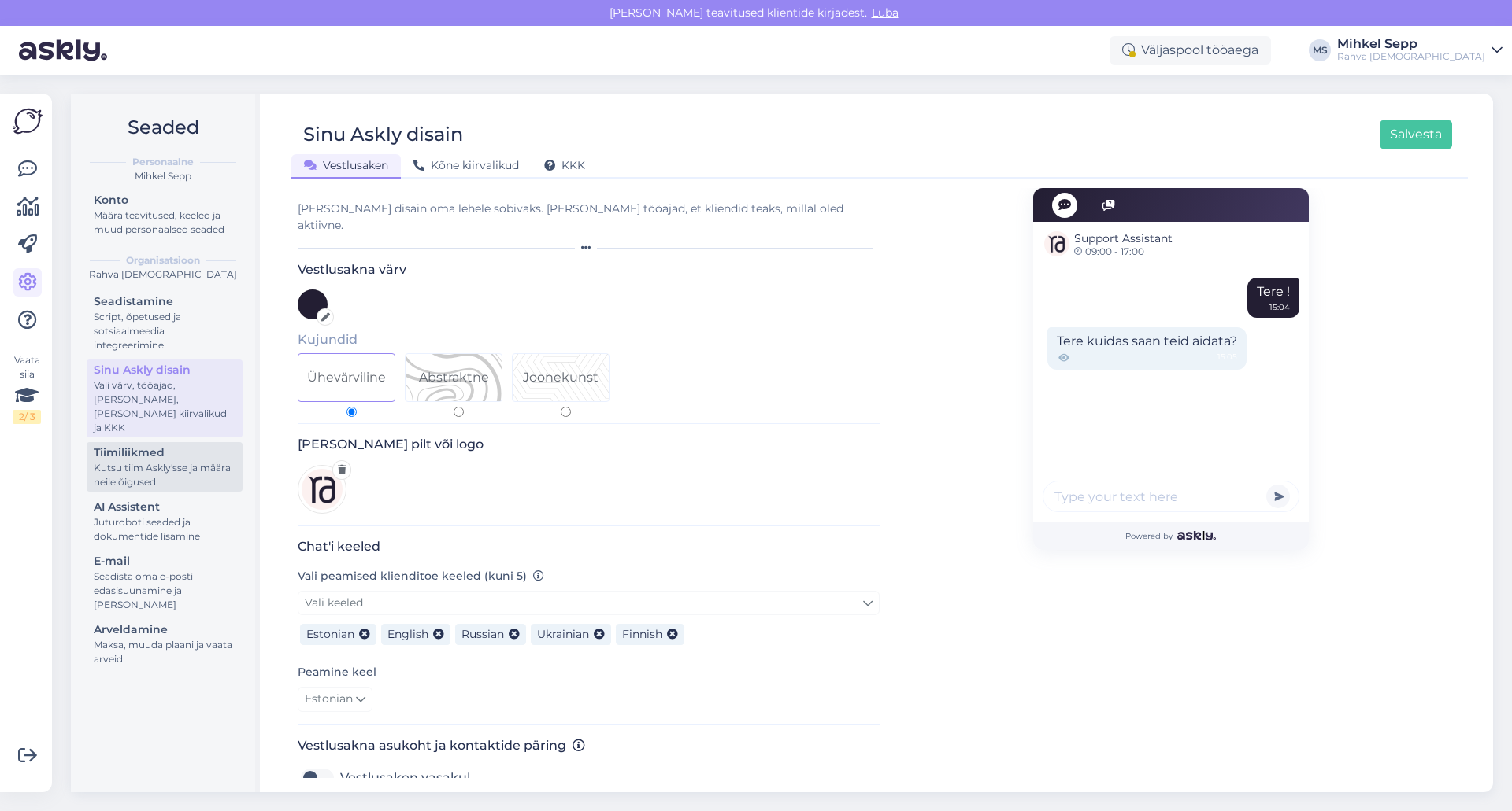
click at [152, 445] on div "Tiimiliikmed" at bounding box center [165, 453] width 142 height 17
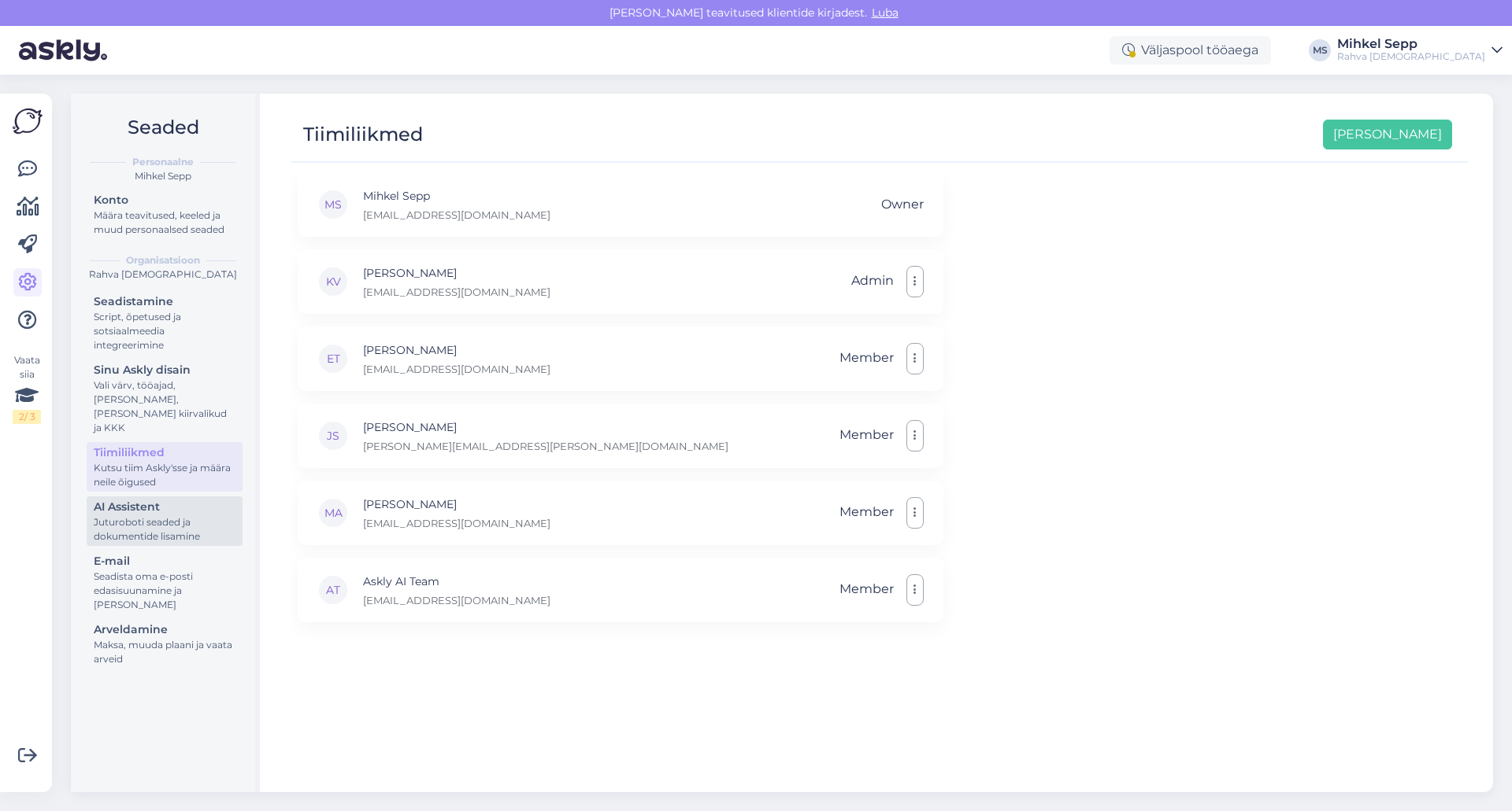
click at [141, 499] on div "AI Assistent" at bounding box center [165, 507] width 142 height 17
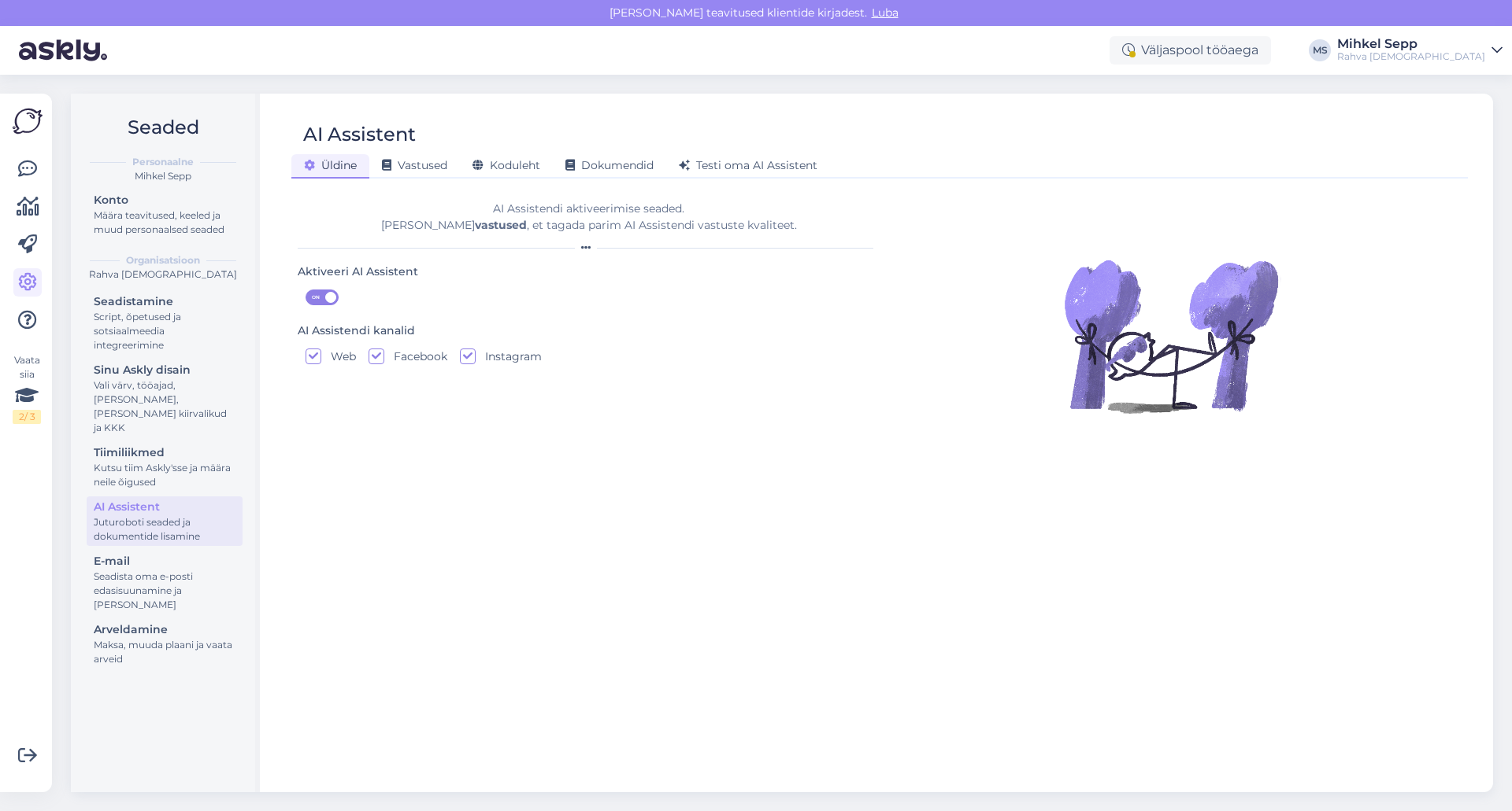
click at [137, 532] on div "Seadistamine Script, õpetused ja sotsiaalmeedia integreerimine Sinu Askly disai…" at bounding box center [165, 483] width 156 height 383
click at [143, 570] on div "Seadista oma e-posti edasisuunamine ja [PERSON_NAME]" at bounding box center [165, 591] width 142 height 43
